Goal: Information Seeking & Learning: Learn about a topic

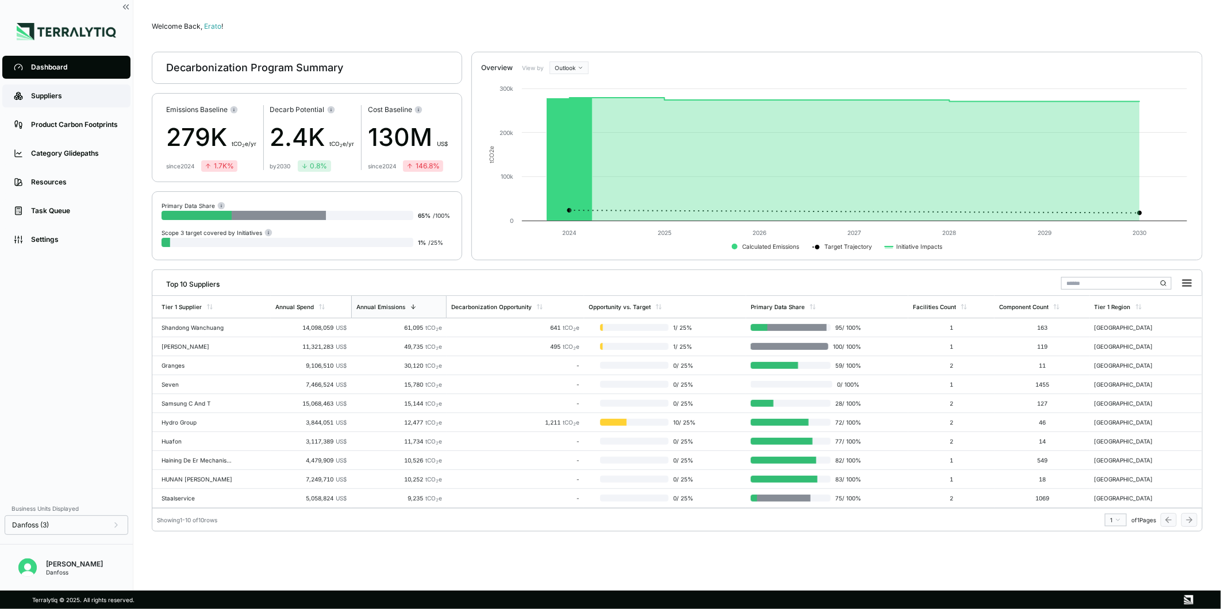
click at [82, 101] on link "Suppliers" at bounding box center [66, 95] width 128 height 23
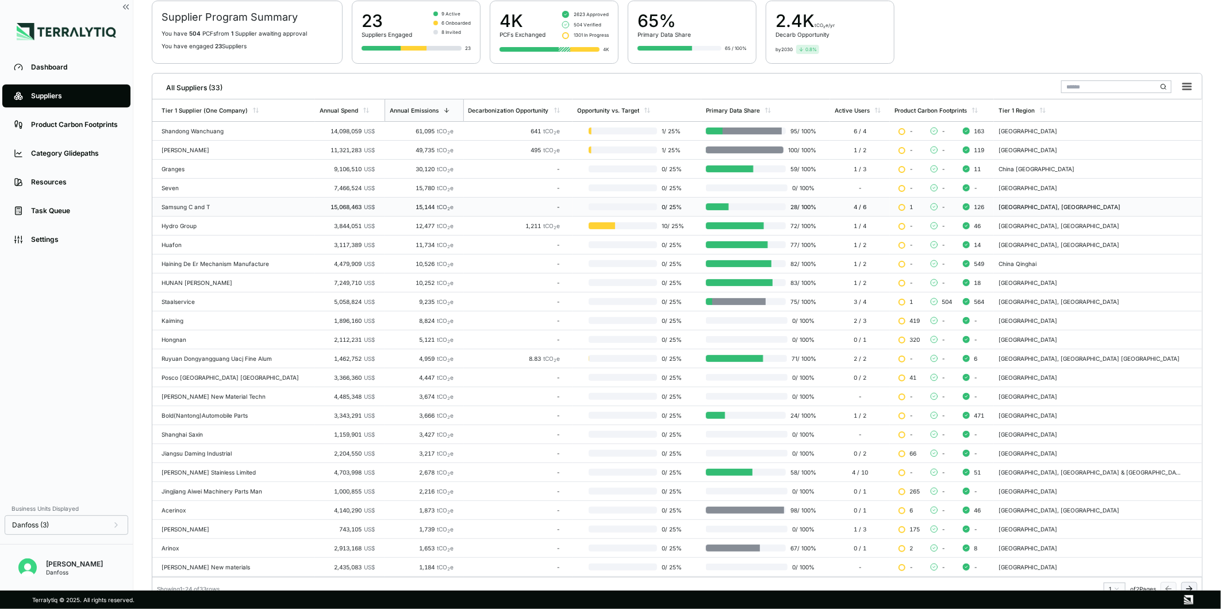
scroll to position [103, 0]
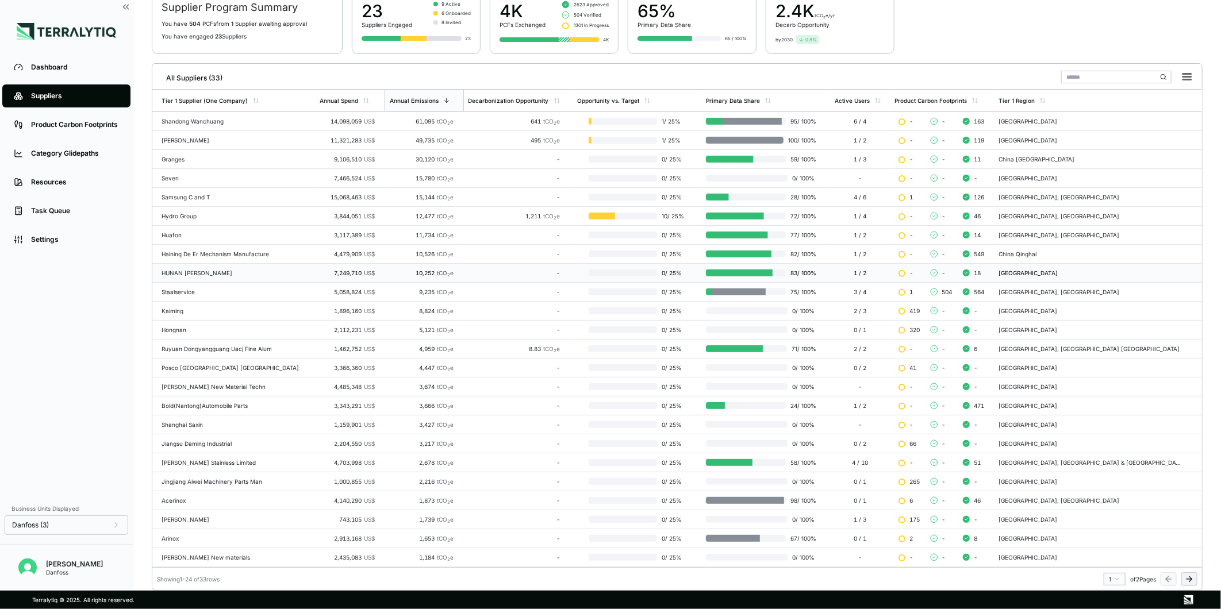
click at [325, 271] on div "7,249,710 US$" at bounding box center [347, 273] width 55 height 7
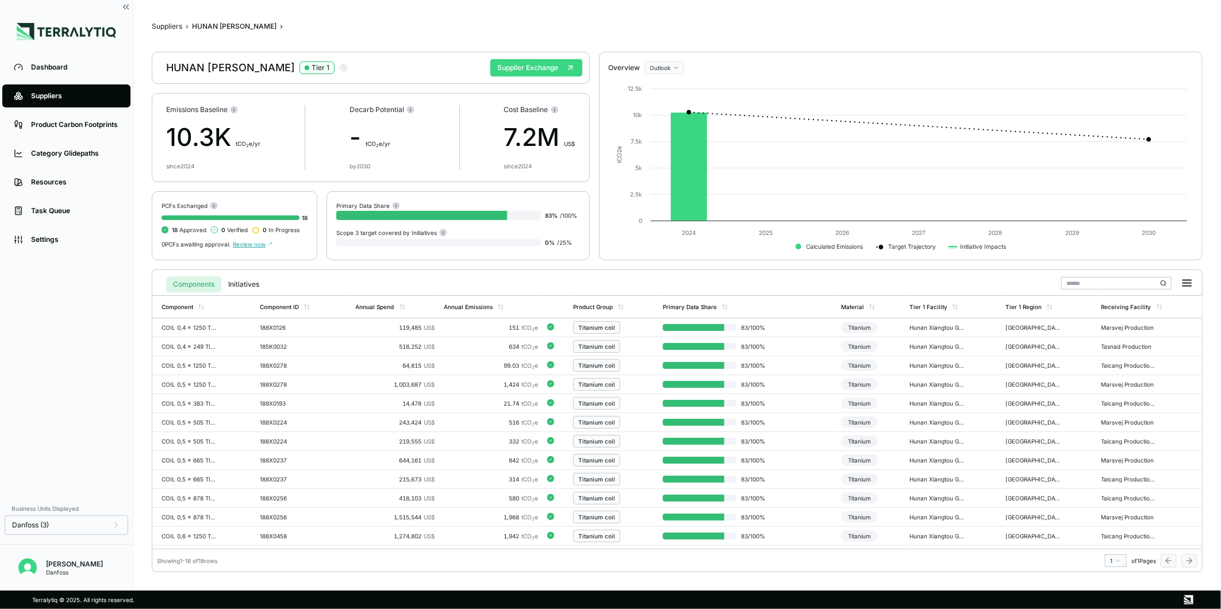
click at [506, 67] on button "Supplier Exchange" at bounding box center [536, 67] width 92 height 17
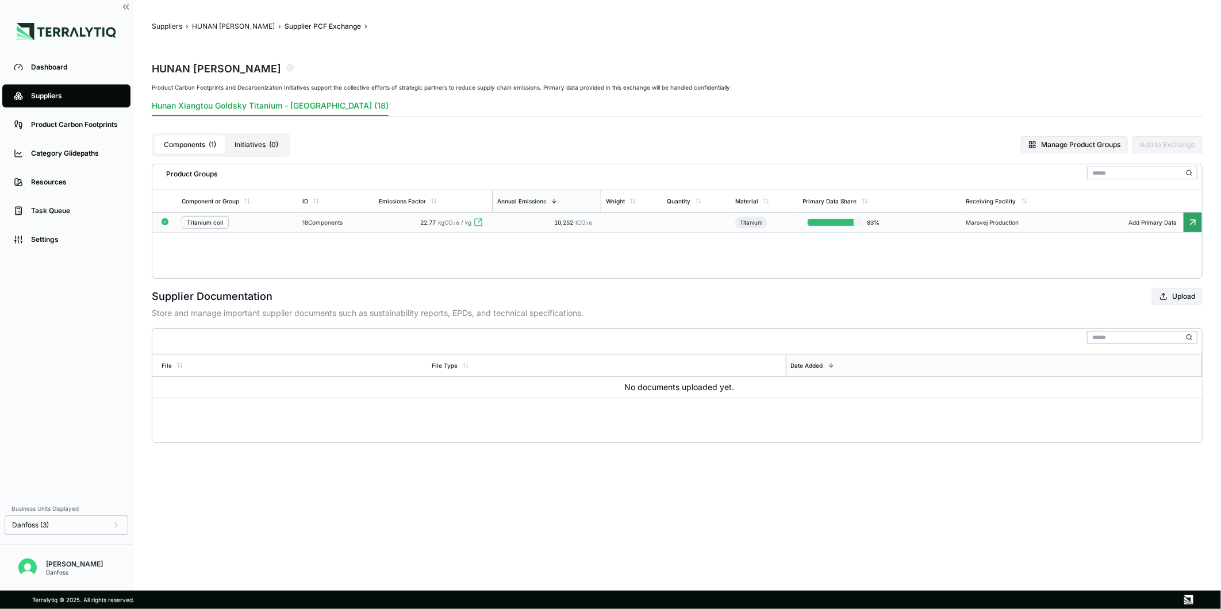
click at [518, 224] on div "10,252 tCO 2 e" at bounding box center [547, 222] width 100 height 7
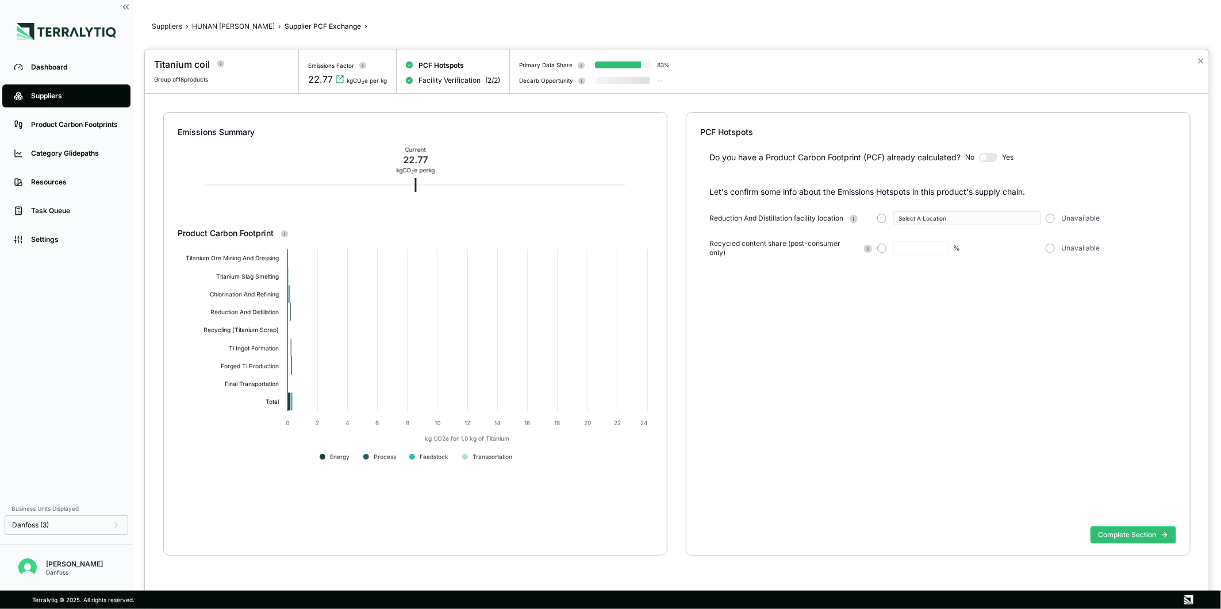
type input "*"
